Goal: Task Accomplishment & Management: Complete application form

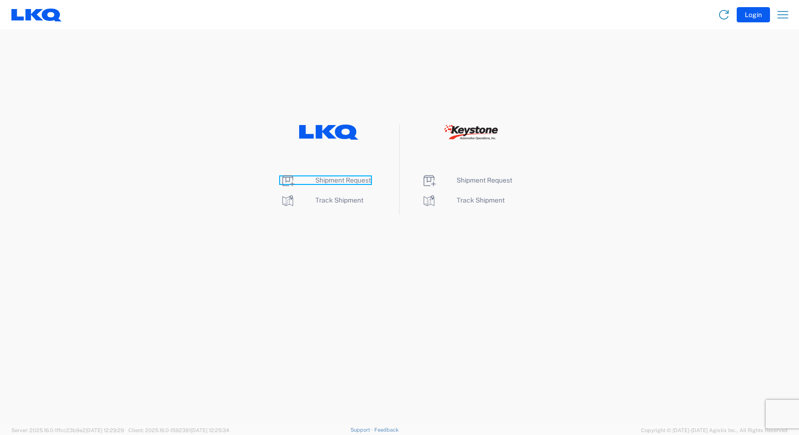
click at [359, 184] on span "Shipment Request" at bounding box center [343, 180] width 56 height 8
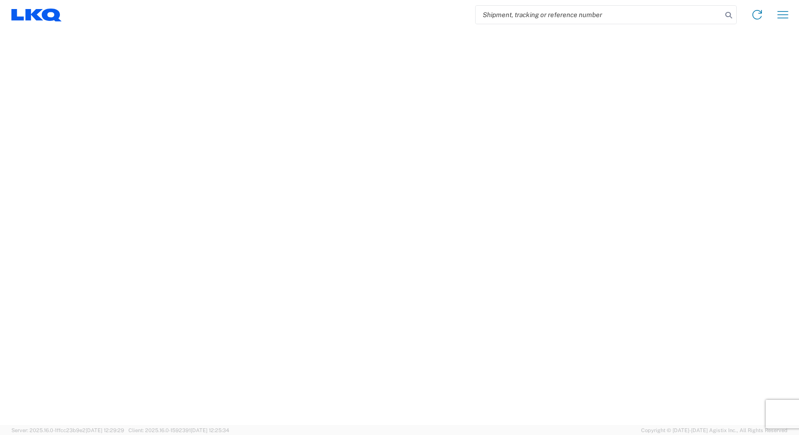
select select "FULL"
select select "LBS"
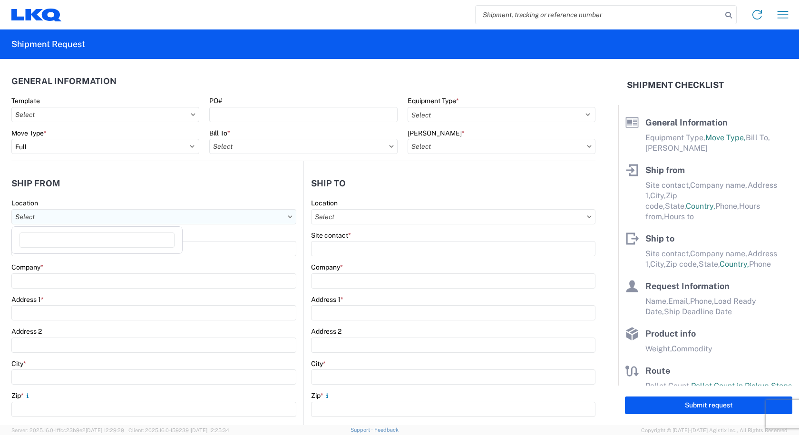
click at [117, 213] on input "Location" at bounding box center [153, 216] width 285 height 15
type input "1742"
click at [68, 258] on div "1742 [GEOGRAPHIC_DATA][US_STATE] - [GEOGRAPHIC_DATA]" at bounding box center [113, 259] width 199 height 15
type input "1742 [GEOGRAPHIC_DATA][US_STATE] - [GEOGRAPHIC_DATA]"
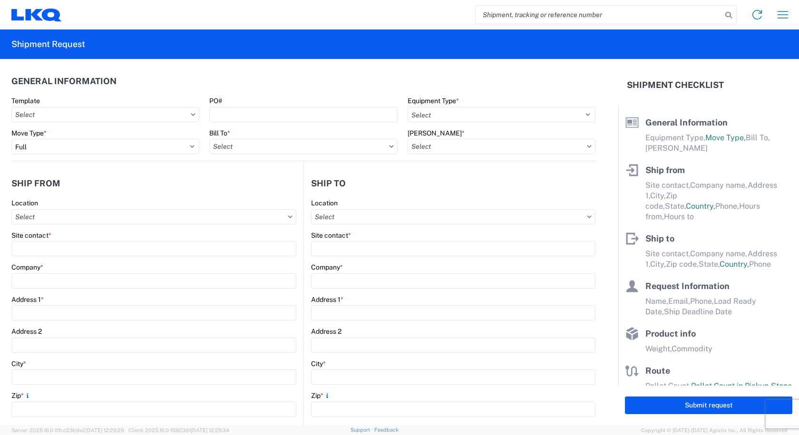
type input "[STREET_ADDRESS]"
type input "[PERSON_NAME]"
type input "75172"
select select "[GEOGRAPHIC_DATA]"
select select "US"
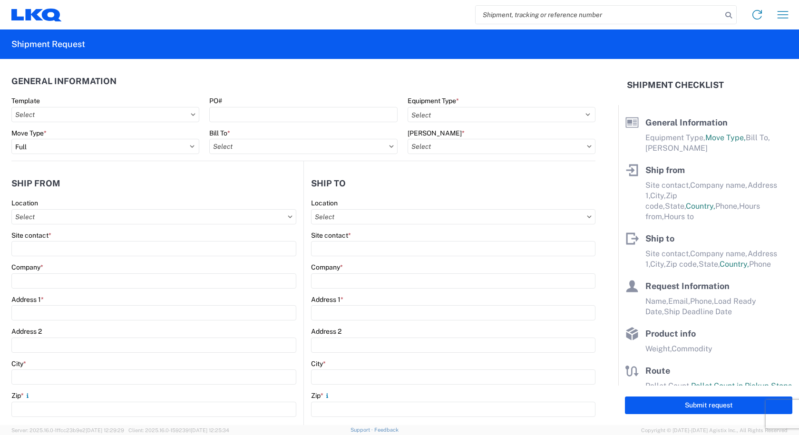
type input "08:00"
type input "17:00"
